Goal: Complete application form

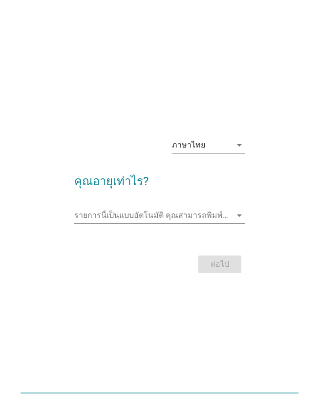
click at [239, 147] on icon "arrow_drop_down" at bounding box center [240, 145] width 12 height 12
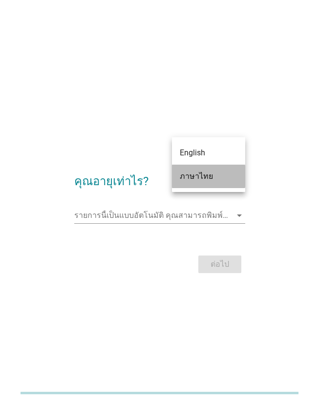
click at [210, 175] on div "ภาษาไทย" at bounding box center [209, 177] width 58 height 12
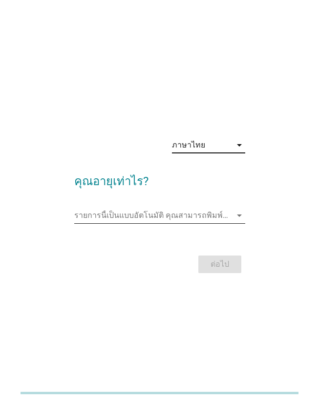
click at [234, 219] on icon "arrow_drop_down" at bounding box center [240, 216] width 12 height 12
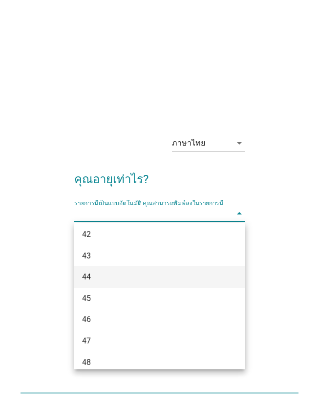
scroll to position [532, 0]
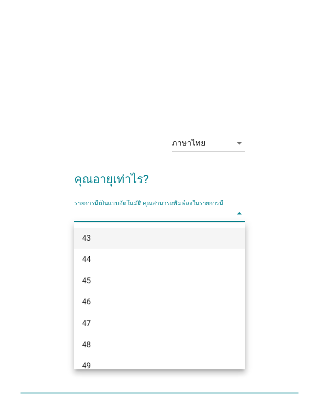
click at [88, 243] on div "43" at bounding box center [153, 239] width 143 height 12
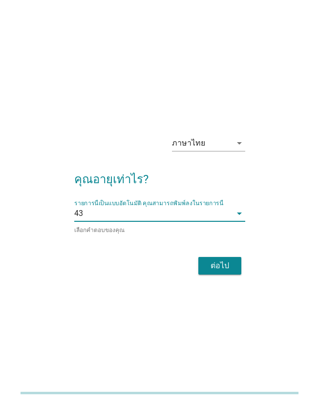
click at [222, 268] on div "ต่อไป" at bounding box center [219, 266] width 27 height 12
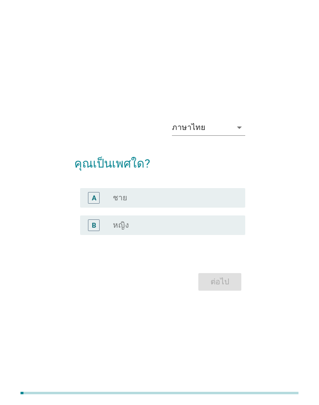
click at [133, 222] on div "radio_button_unchecked หญิง" at bounding box center [171, 225] width 117 height 10
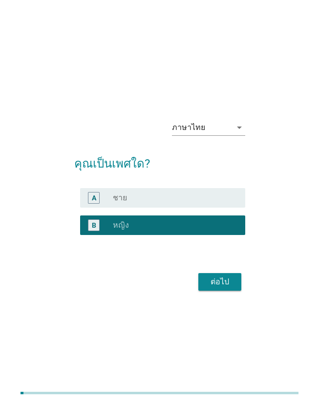
click at [227, 283] on div "ต่อไป" at bounding box center [219, 282] width 27 height 12
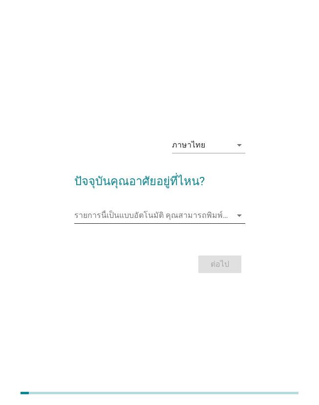
click at [240, 217] on icon "arrow_drop_down" at bounding box center [240, 216] width 12 height 12
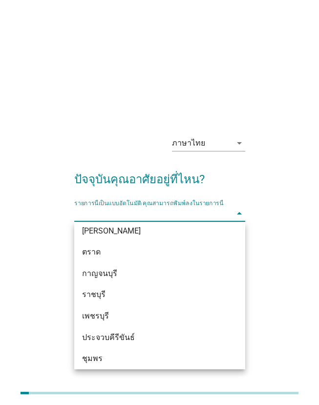
scroll to position [1336, 0]
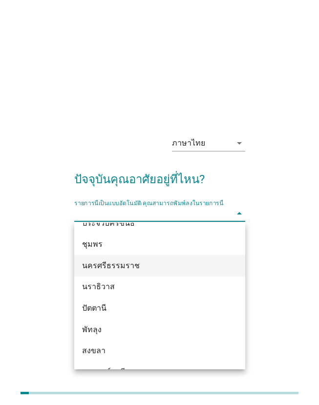
click at [118, 269] on div "นครศรีธรรมราช" at bounding box center [153, 266] width 143 height 12
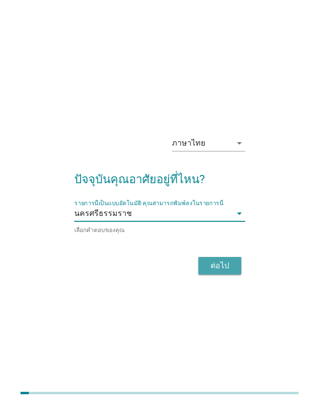
click at [212, 262] on div "ต่อไป" at bounding box center [219, 266] width 27 height 12
